Goal: Find specific fact: Find specific fact

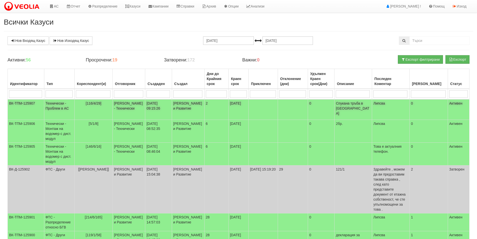
click at [159, 111] on td "[DATE] 09:15:26" at bounding box center [158, 109] width 27 height 21
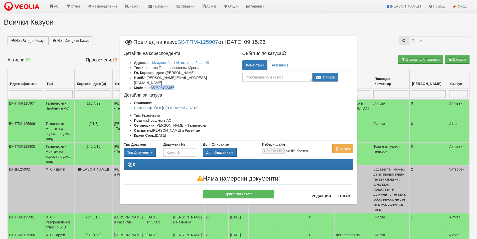
drag, startPoint x: 178, startPoint y: 83, endPoint x: 152, endPoint y: 84, distance: 26.4
click at [152, 85] on li "Мобилен: 359898493467" at bounding box center [184, 87] width 101 height 5
copy li "359898493467"
drag, startPoint x: 160, startPoint y: 102, endPoint x: 132, endPoint y: 102, distance: 27.8
click at [132, 102] on ul "Описание: Спукана тръба в АС Тип: Технически Подтип: Проблем в АС Отговорник: […" at bounding box center [179, 119] width 111 height 38
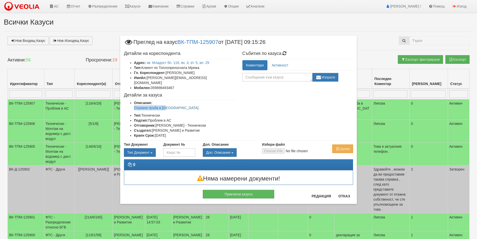
copy p "Спукана тръба в [GEOGRAPHIC_DATA]"
click at [345, 196] on button "Отказ" at bounding box center [345, 196] width 18 height 8
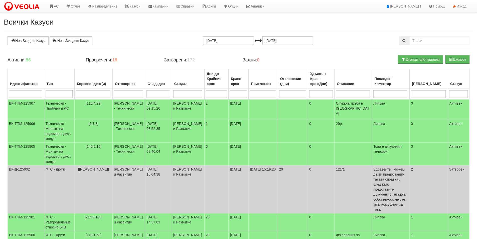
click at [172, 50] on hr at bounding box center [239, 50] width 462 height 0
click at [140, 9] on link "Казуси" at bounding box center [132, 6] width 23 height 13
